Goal: Information Seeking & Learning: Learn about a topic

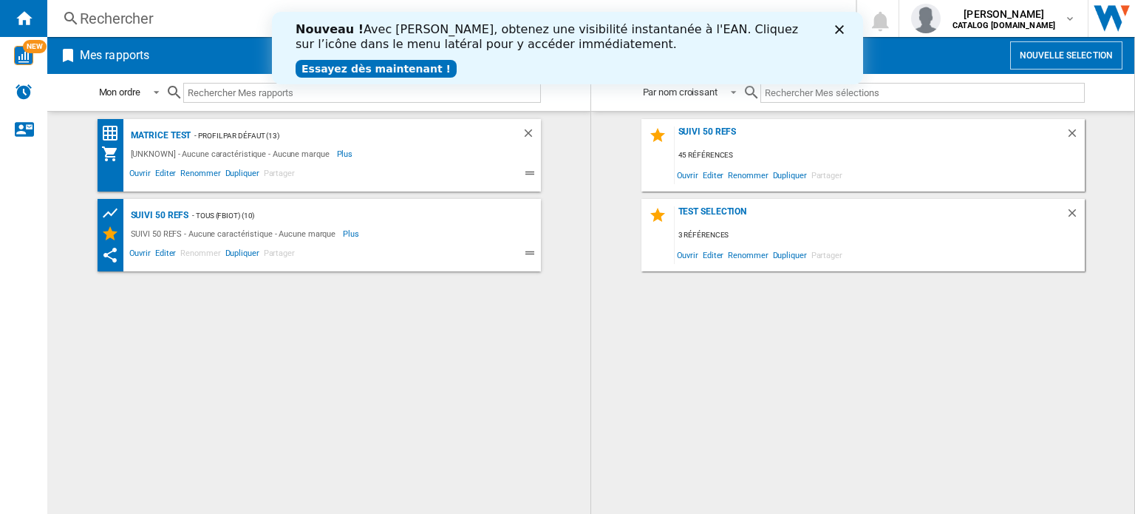
click at [157, 20] on div "Rechercher" at bounding box center [449, 18] width 738 height 21
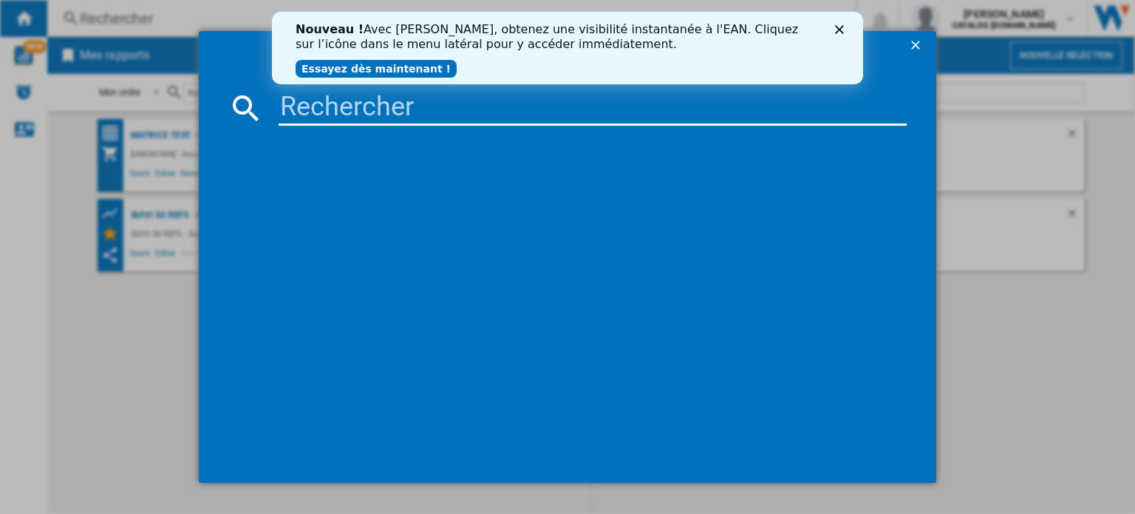
click at [306, 106] on input at bounding box center [593, 107] width 628 height 35
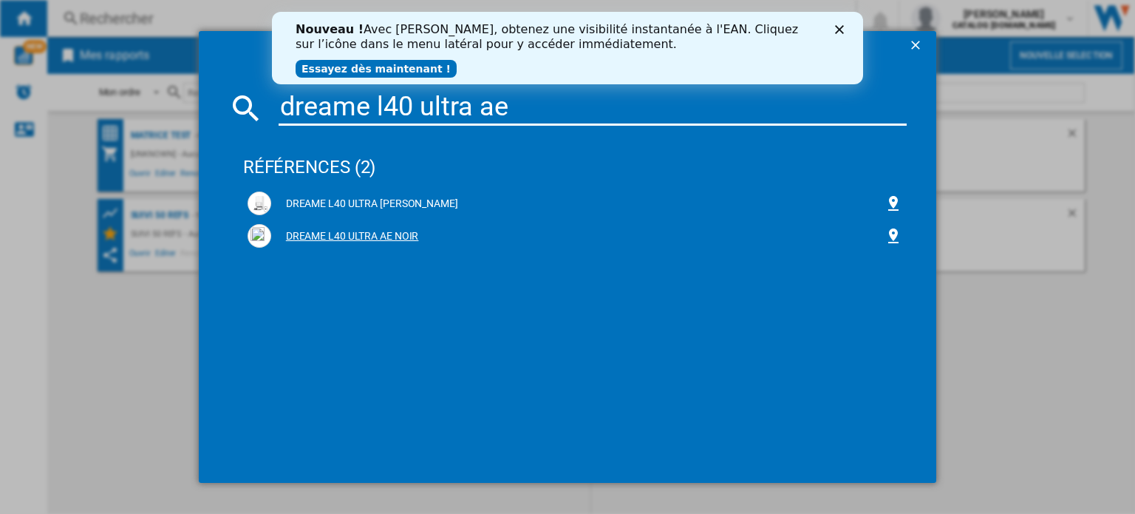
type input "dreame l40 ultra ae"
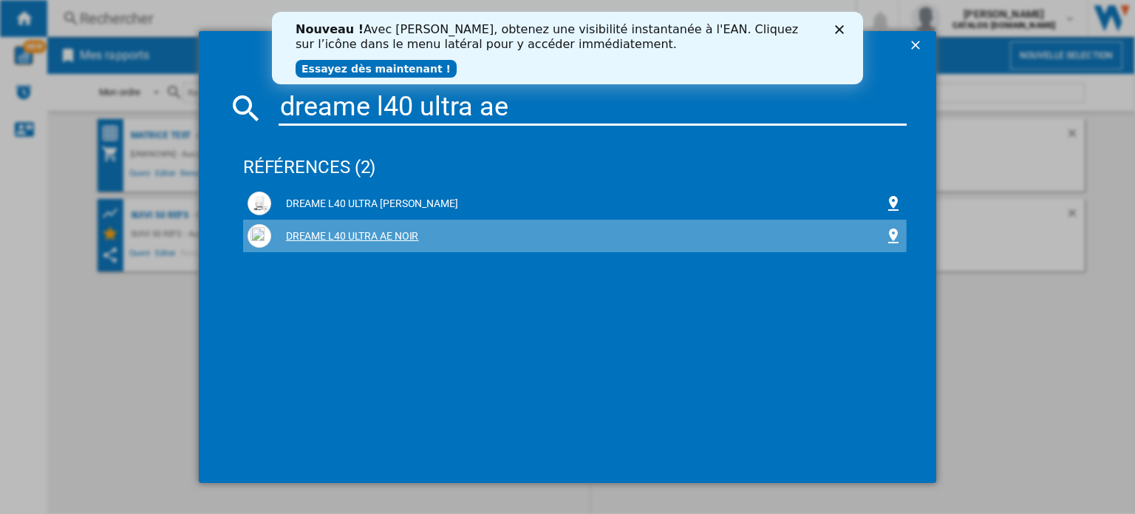
click at [353, 234] on div "DREAME L40 ULTRA AE NOIR" at bounding box center [578, 236] width 614 height 15
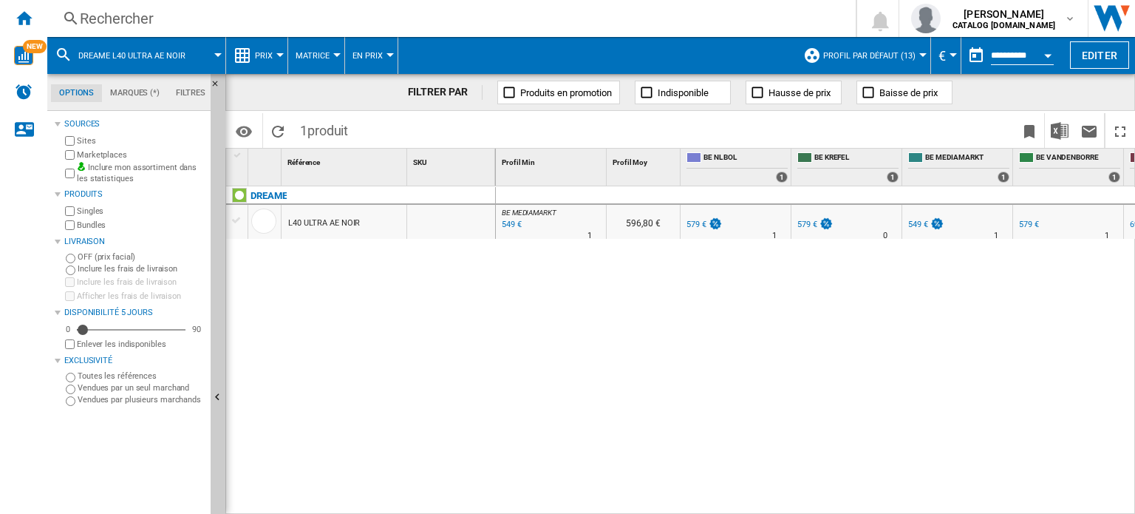
click at [278, 58] on button "Prix" at bounding box center [267, 55] width 25 height 37
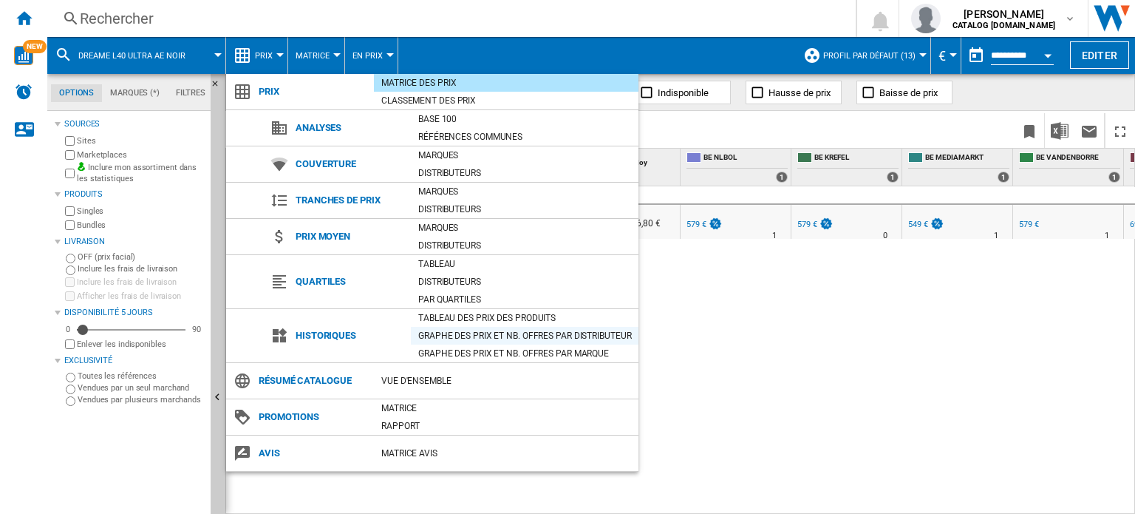
click at [455, 335] on div "Graphe des prix et nb. offres par distributeur" at bounding box center [525, 335] width 228 height 15
